Goal: Task Accomplishment & Management: Use online tool/utility

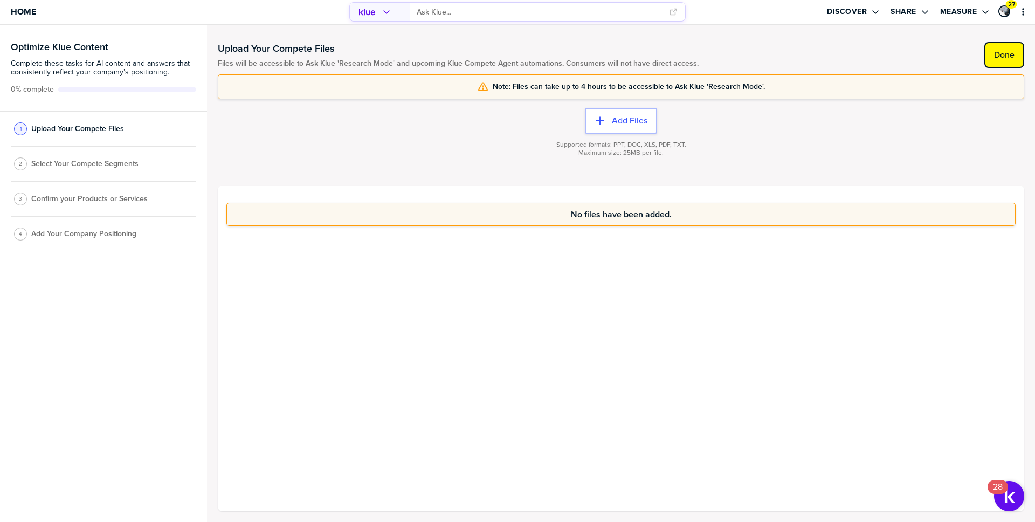
click at [1011, 60] on label "Done" at bounding box center [1004, 55] width 20 height 11
click at [79, 159] on div "2 Select Your Compete Segments" at bounding box center [103, 167] width 185 height 35
click at [80, 168] on span "Select Your Compete Segments" at bounding box center [84, 167] width 107 height 9
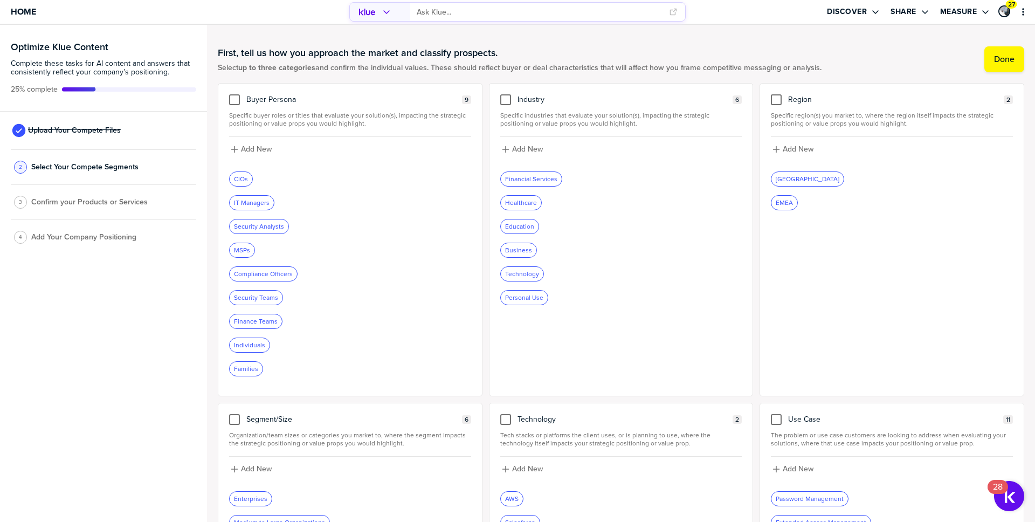
drag, startPoint x: 246, startPoint y: 100, endPoint x: 306, endPoint y: 98, distance: 60.4
click at [306, 98] on div "Buyer Persona 9" at bounding box center [350, 99] width 242 height 11
click at [1004, 57] on label "Done" at bounding box center [1004, 59] width 20 height 11
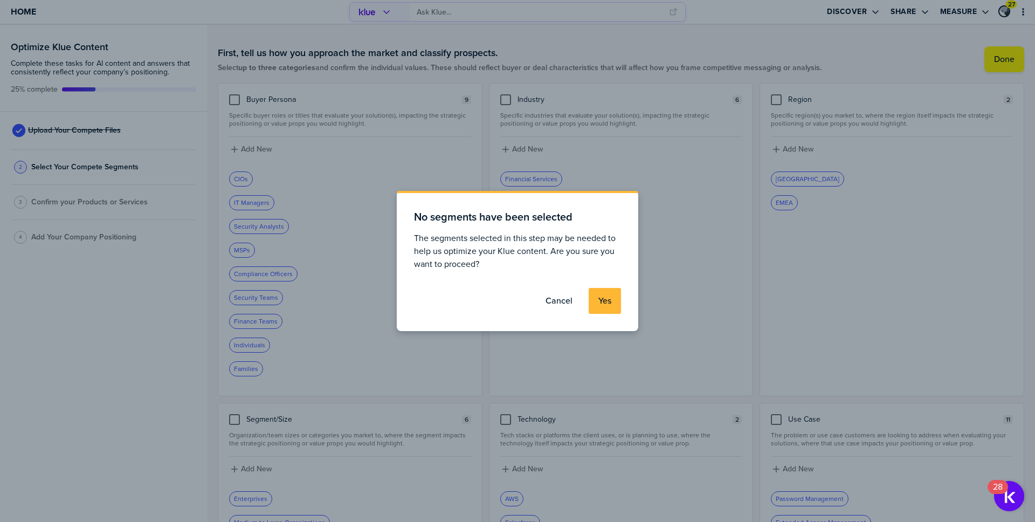
click at [598, 303] on label "Yes" at bounding box center [604, 300] width 13 height 11
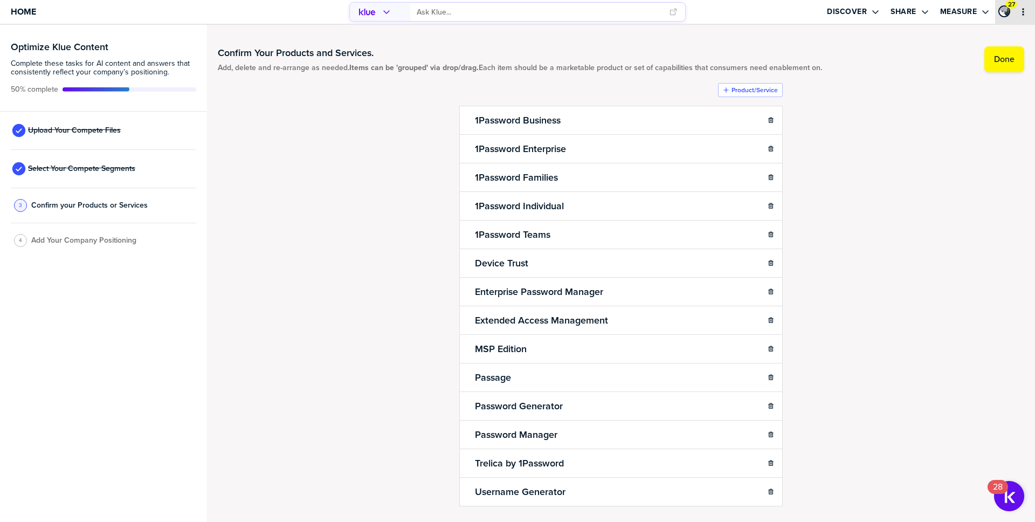
click at [1025, 13] on icon "primary" at bounding box center [1023, 12] width 9 height 9
click at [96, 111] on div "Optimize Klue Content Complete these tasks for AI content and answers that cons…" at bounding box center [103, 68] width 207 height 87
click at [84, 132] on span "Upload Your Compete Files" at bounding box center [74, 130] width 93 height 9
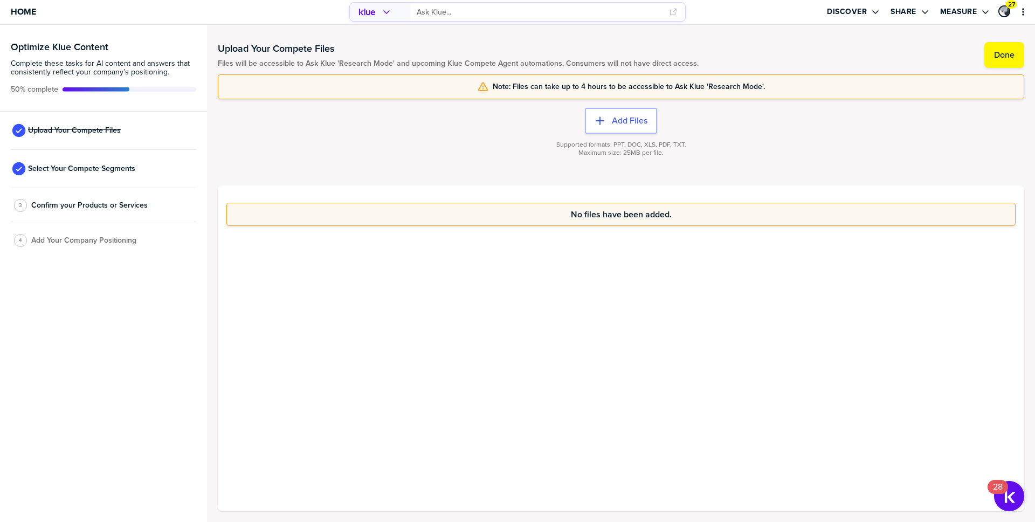
click at [615, 146] on span "Supported formats: PPT, DOC, XLS, PDF, TXT." at bounding box center [621, 145] width 130 height 8
drag, startPoint x: 612, startPoint y: 146, endPoint x: 702, endPoint y: 143, distance: 90.6
click at [702, 143] on div "Supported formats: PPT, DOC, XLS, PDF, TXT. Maximum size: 25MB per file." at bounding box center [621, 155] width 806 height 43
drag, startPoint x: 683, startPoint y: 143, endPoint x: 610, endPoint y: 144, distance: 73.3
click at [610, 144] on span "Supported formats: PPT, DOC, XLS, PDF, TXT." at bounding box center [621, 145] width 130 height 8
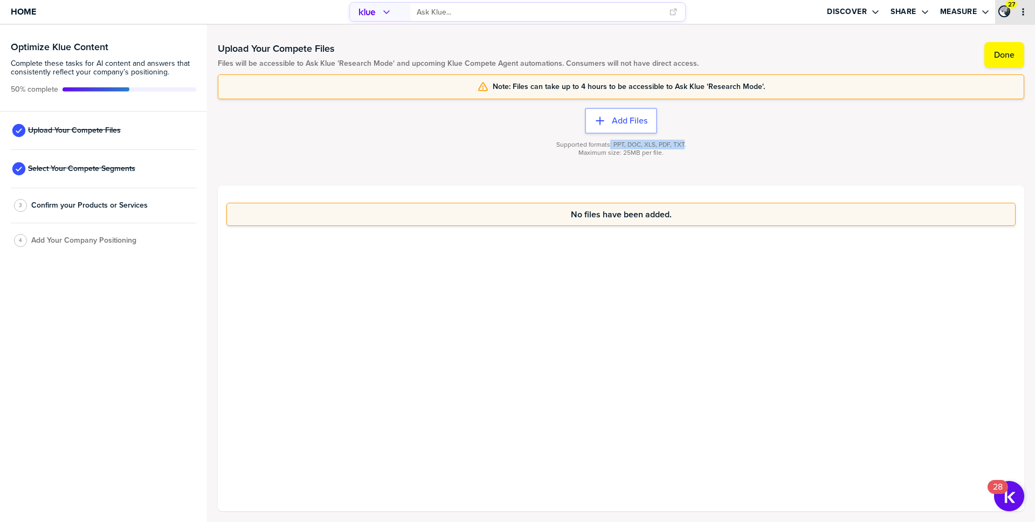
click at [1028, 13] on button "primary" at bounding box center [1023, 11] width 11 height 11
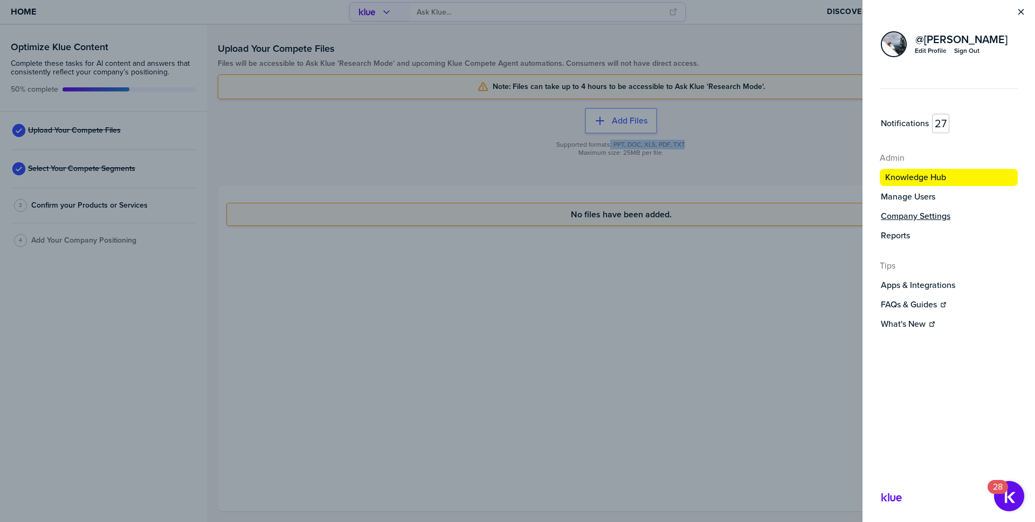
click at [911, 215] on label "Company Settings" at bounding box center [916, 216] width 70 height 11
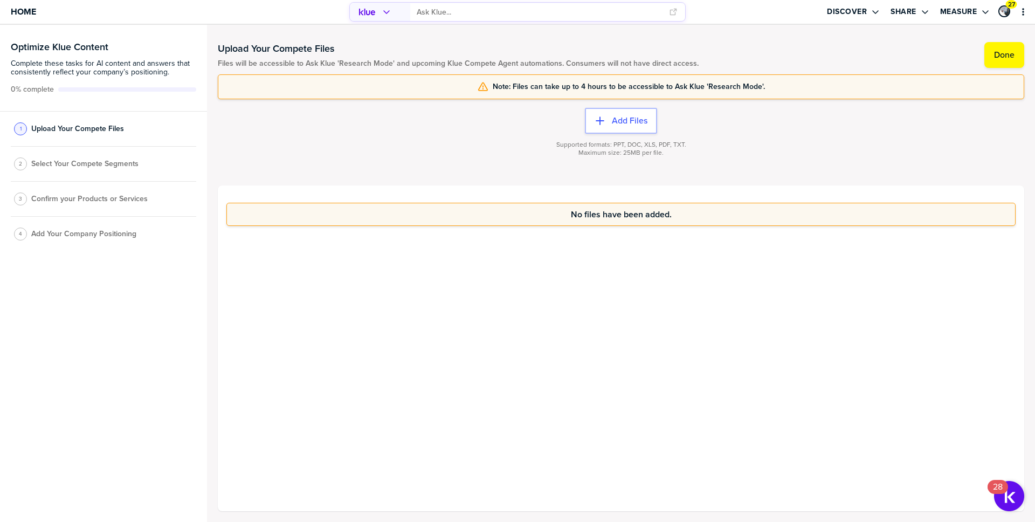
click at [85, 167] on span "Select Your Compete Segments" at bounding box center [84, 164] width 107 height 9
click at [68, 162] on span "Select Your Compete Segments" at bounding box center [84, 164] width 107 height 9
click at [994, 52] on label "Done" at bounding box center [1004, 55] width 20 height 11
click at [1004, 56] on label "Done" at bounding box center [1004, 55] width 20 height 11
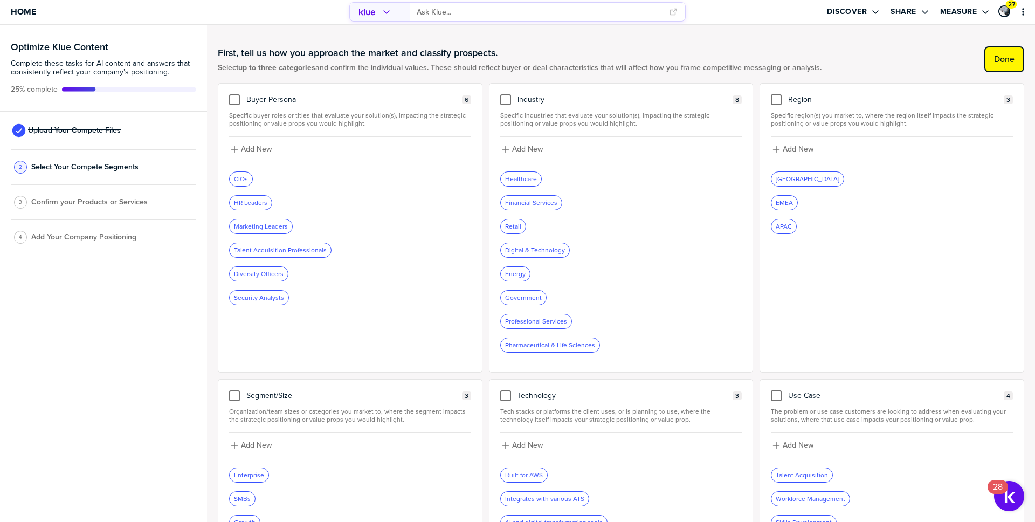
click at [1014, 50] on button "Done" at bounding box center [1004, 59] width 40 height 26
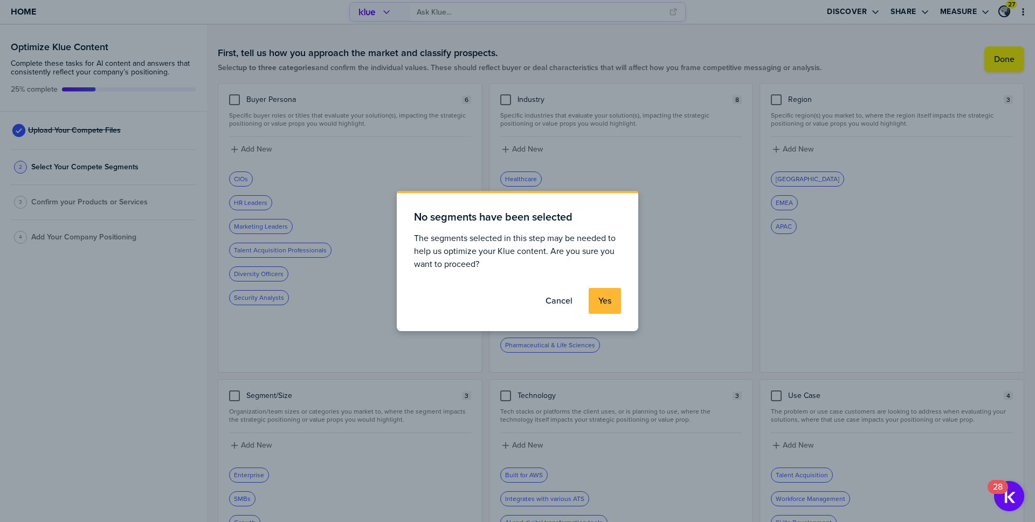
click at [597, 305] on button "Yes" at bounding box center [605, 301] width 32 height 26
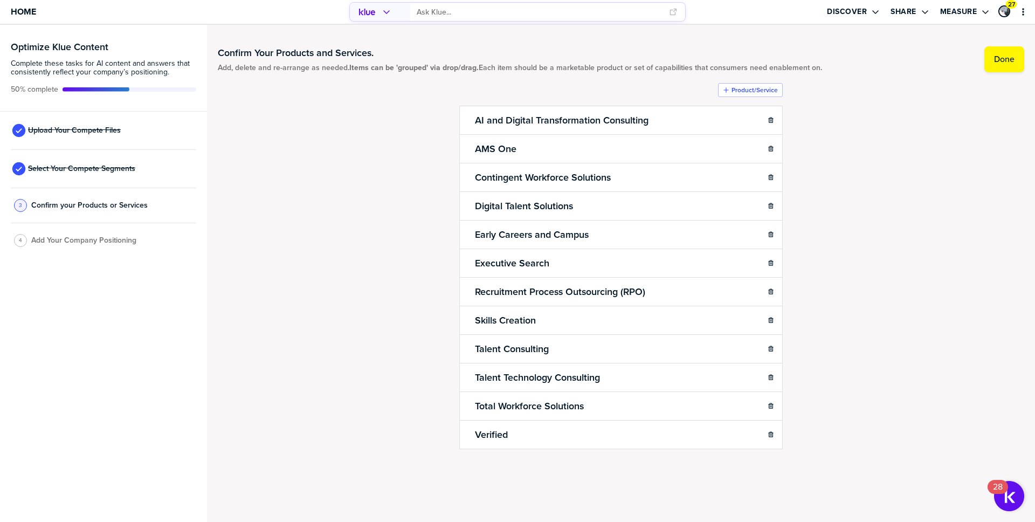
click at [84, 243] on span "Add Your Company Positioning" at bounding box center [83, 240] width 105 height 9
drag, startPoint x: 1005, startPoint y: 54, endPoint x: 902, endPoint y: 143, distance: 136.0
click at [902, 143] on div "Confirm Your Products and Services. Add, delete and re-arrange as needed. Items…" at bounding box center [621, 270] width 806 height 469
click at [1006, 59] on label "Done" at bounding box center [1004, 59] width 20 height 11
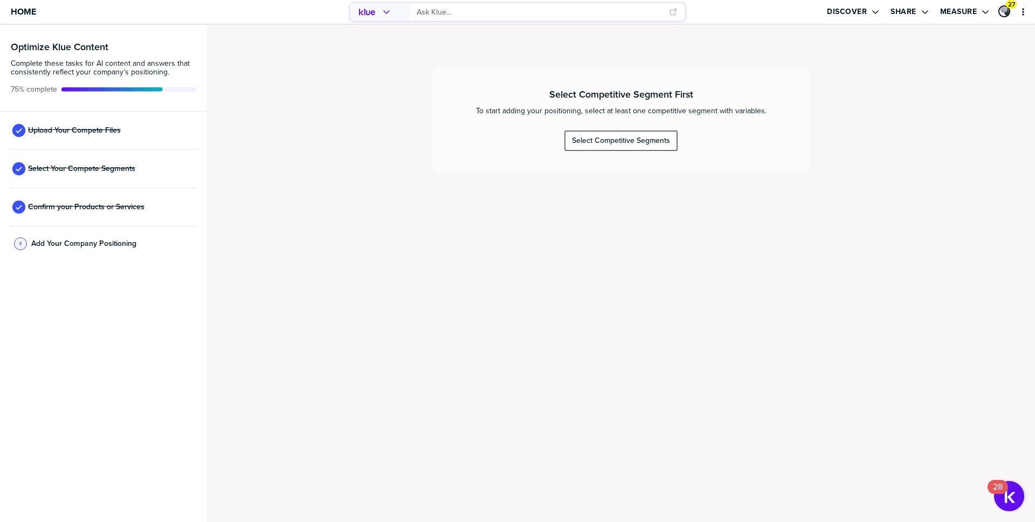
click at [612, 147] on button "Select Competitive Segments" at bounding box center [620, 140] width 113 height 20
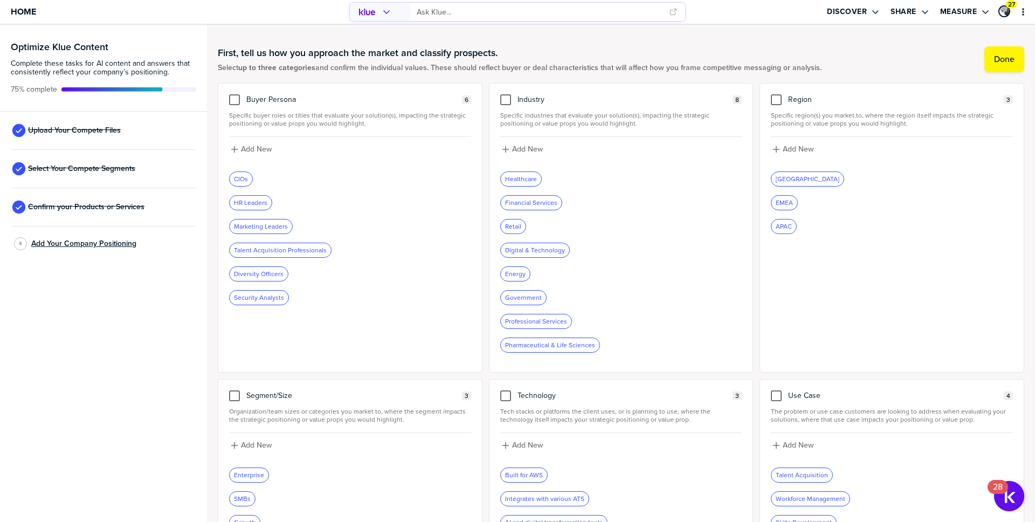
click at [73, 239] on span "Add Your Company Positioning" at bounding box center [83, 243] width 105 height 9
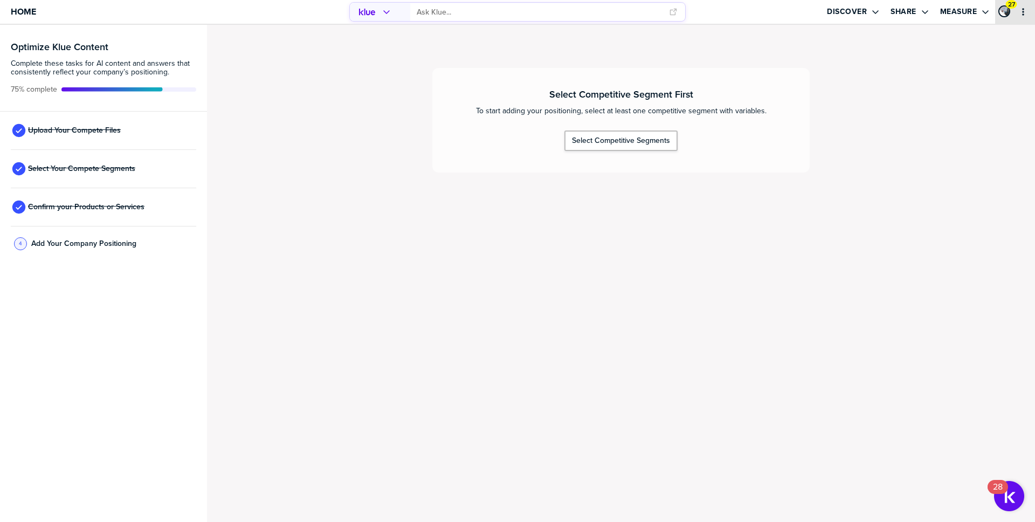
click at [1027, 13] on button "primary" at bounding box center [1023, 11] width 11 height 11
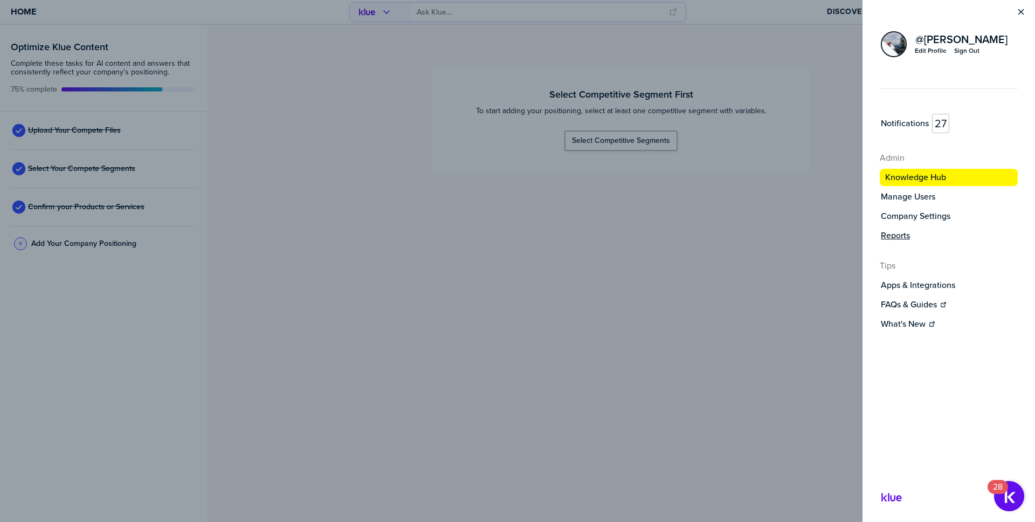
click at [900, 231] on label "Reports" at bounding box center [895, 235] width 29 height 11
